Goal: Information Seeking & Learning: Learn about a topic

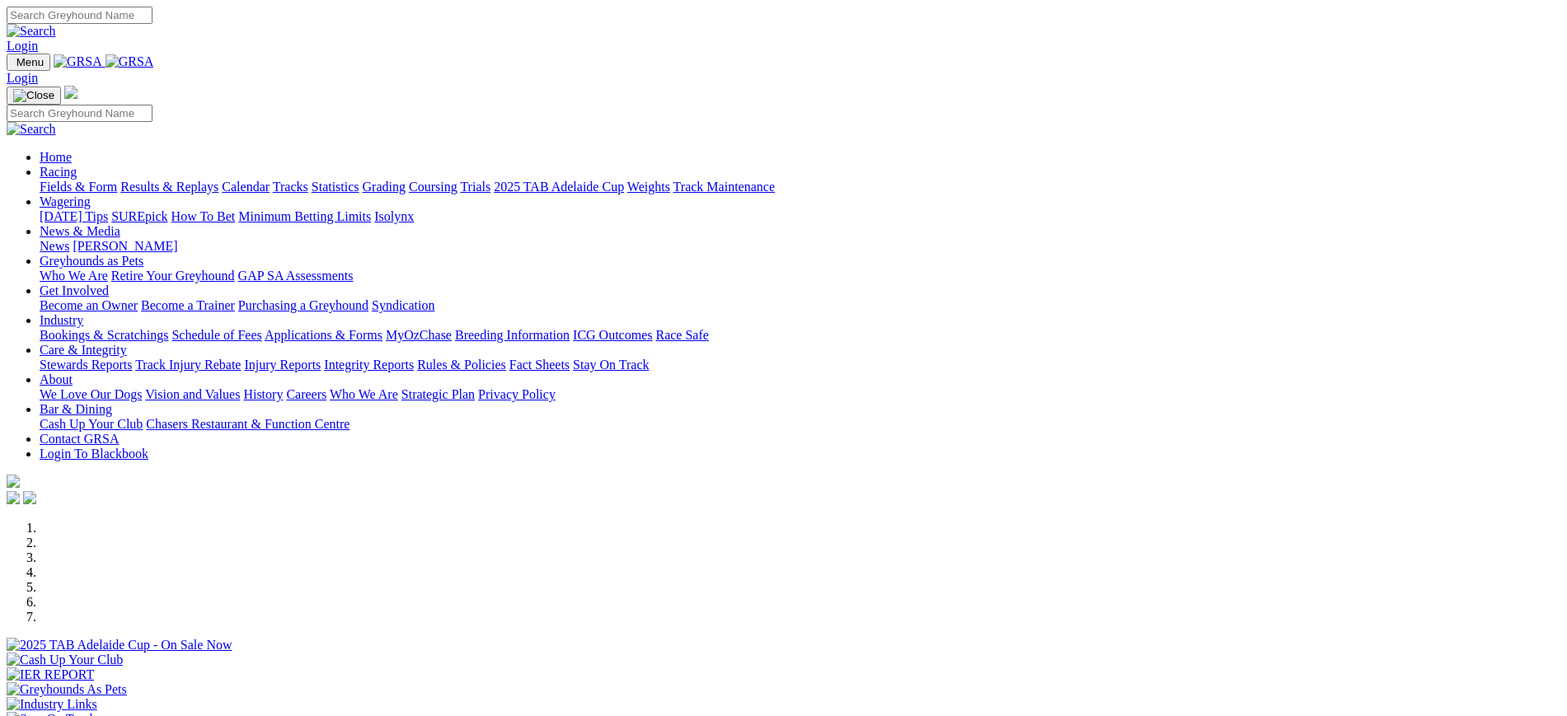
click at [154, 55] on img at bounding box center [129, 61] width 49 height 15
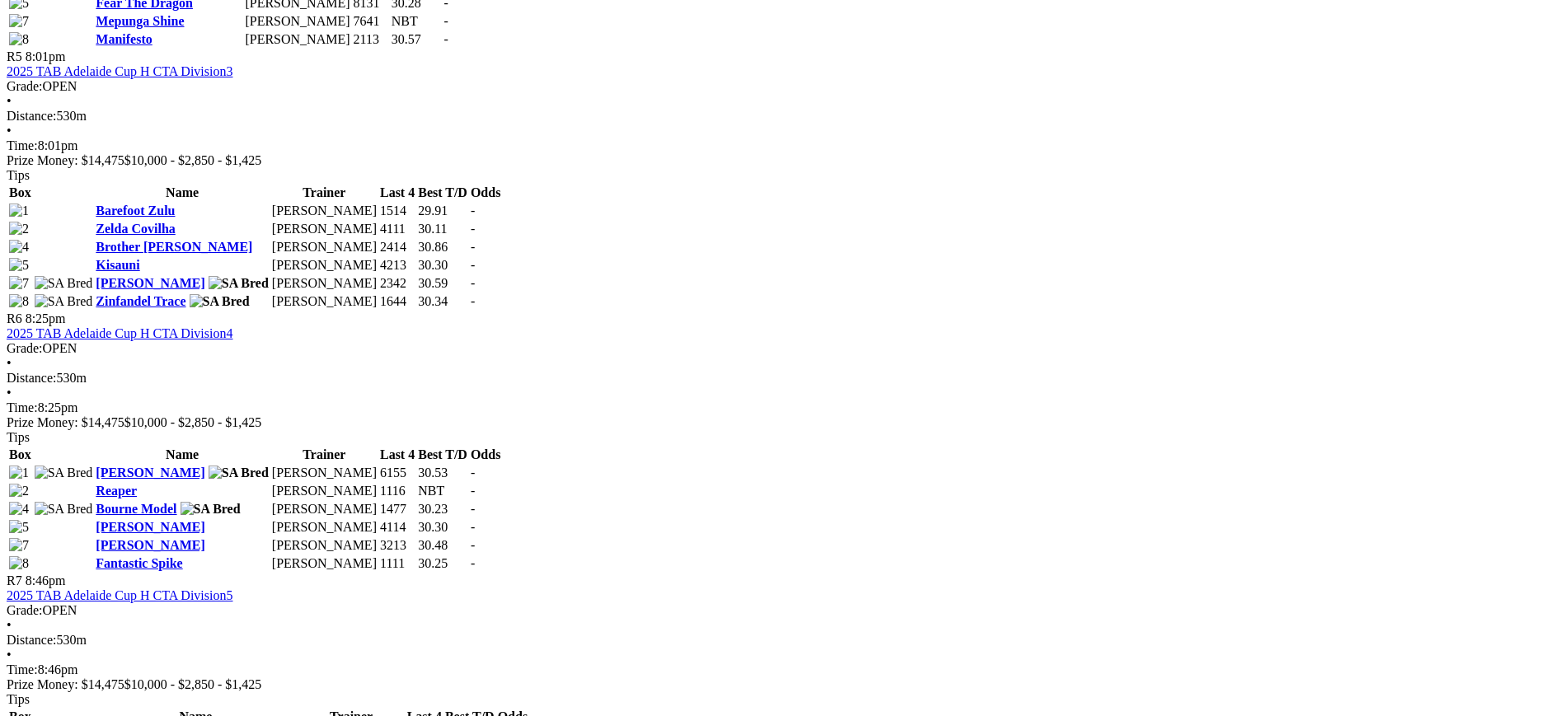
scroll to position [1947, 0]
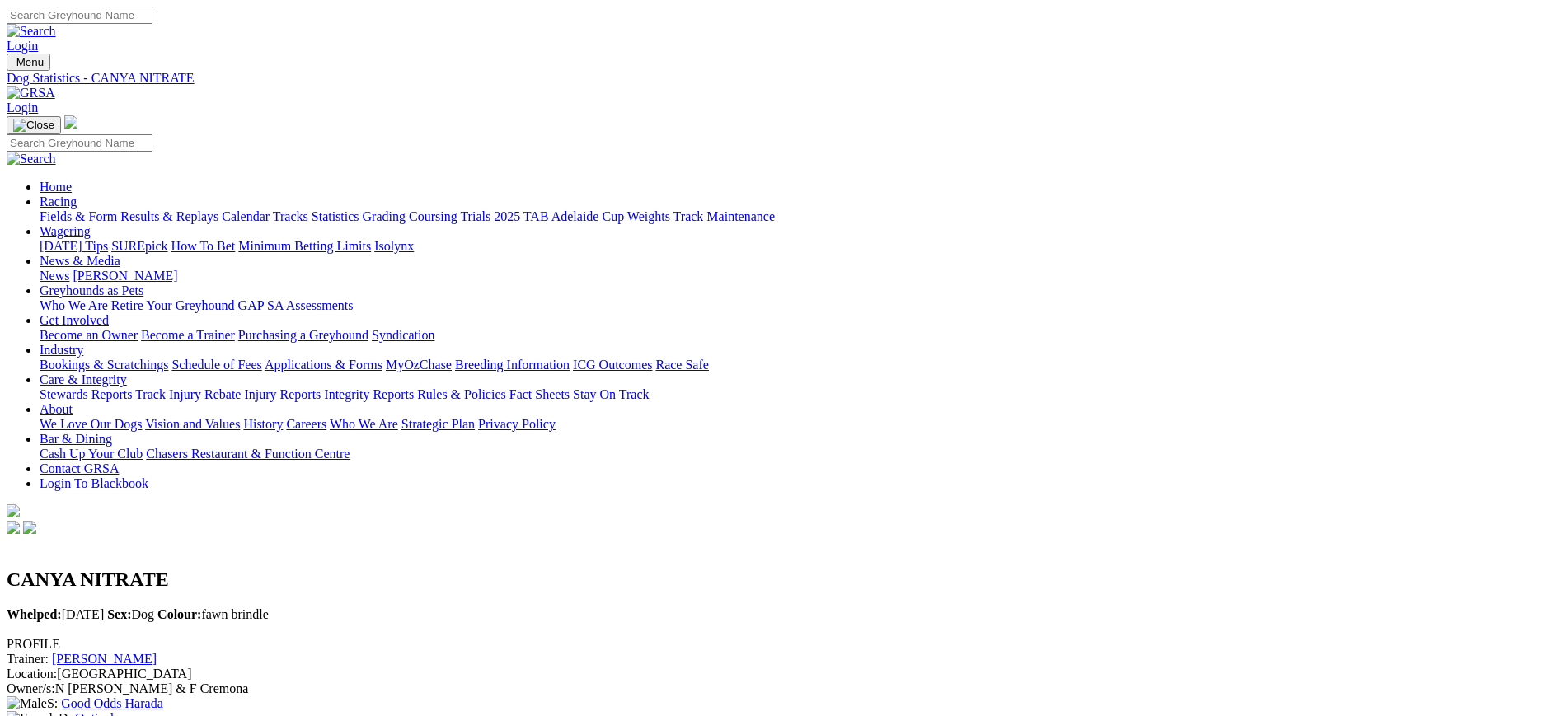
click at [69, 269] on link "News" at bounding box center [55, 276] width 30 height 14
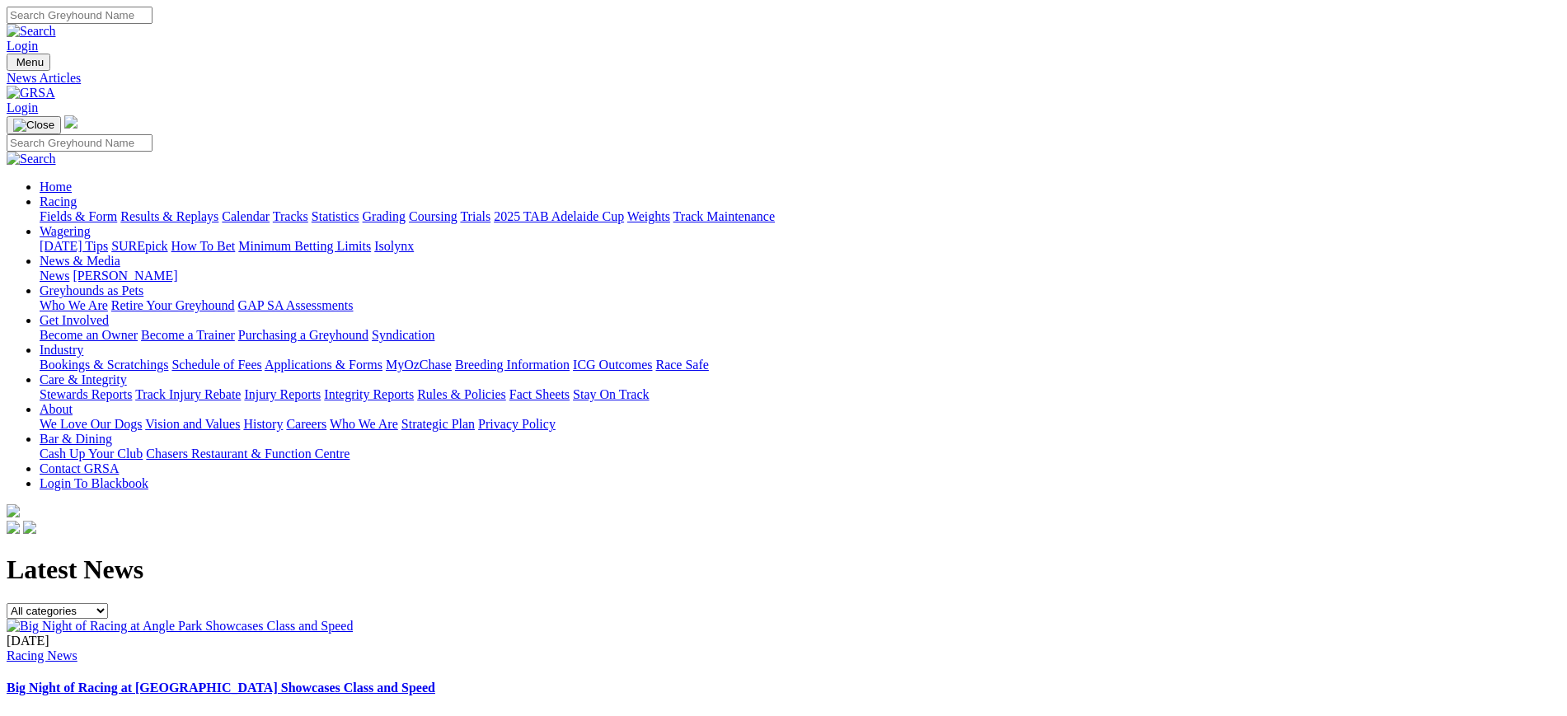
click at [55, 86] on img at bounding box center [31, 93] width 49 height 15
